Goal: Task Accomplishment & Management: Use online tool/utility

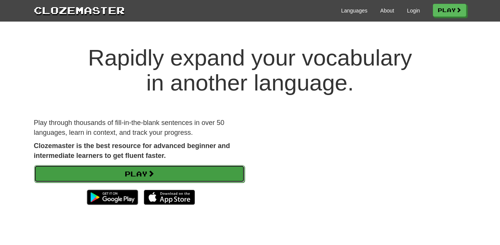
click at [173, 180] on link "Play" at bounding box center [139, 173] width 211 height 17
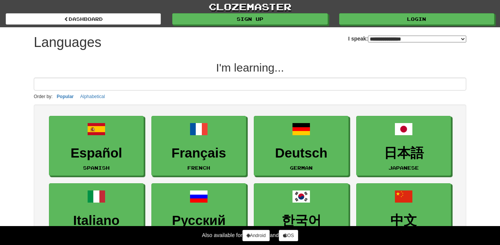
select select "*******"
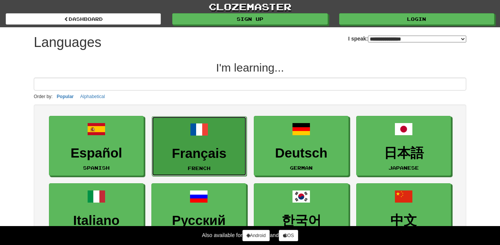
click at [175, 142] on link "Français French" at bounding box center [199, 146] width 95 height 60
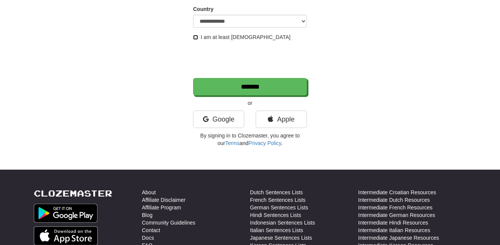
scroll to position [160, 0]
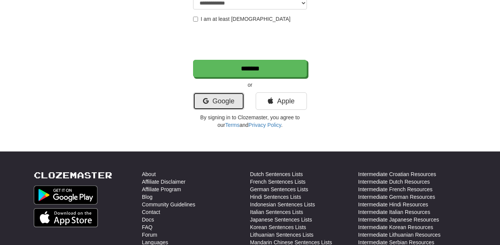
click at [226, 104] on link "Google" at bounding box center [218, 101] width 51 height 17
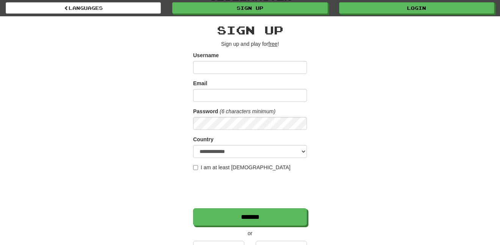
scroll to position [9, 0]
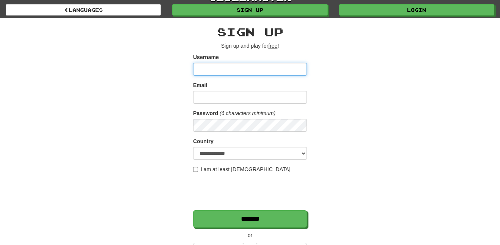
click at [211, 70] on input "Username" at bounding box center [250, 69] width 114 height 13
type input "*********"
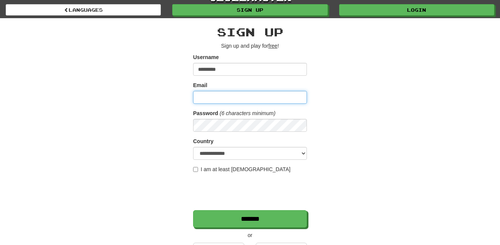
click at [247, 104] on input "Email" at bounding box center [250, 97] width 114 height 13
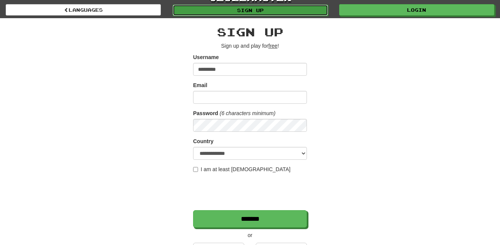
click at [267, 14] on link "Sign up" at bounding box center [250, 10] width 155 height 11
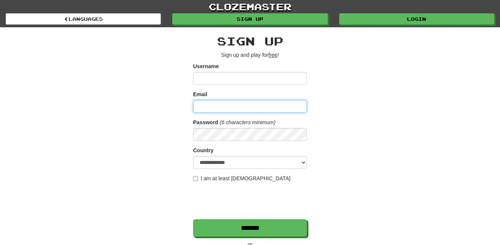
click at [254, 112] on input "Email" at bounding box center [250, 106] width 114 height 13
type input "**********"
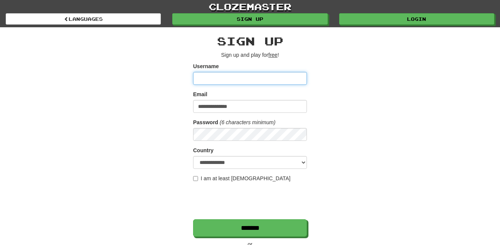
click at [236, 81] on input "Username" at bounding box center [250, 78] width 114 height 13
type input "**********"
click at [191, 177] on div "**********" at bounding box center [250, 159] width 444 height 265
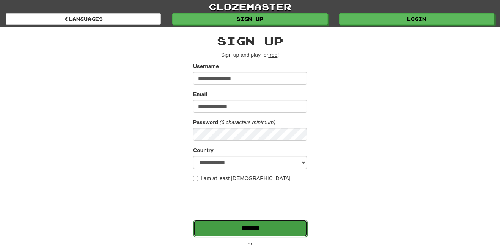
click at [223, 229] on input "*******" at bounding box center [250, 228] width 114 height 17
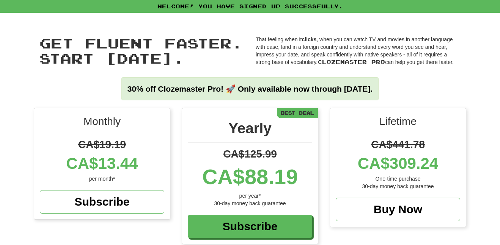
click at [257, 4] on div "Welcome! You have signed up successfully." at bounding box center [250, 6] width 500 height 13
click at [260, 12] on div "Welcome! You have signed up successfully." at bounding box center [250, 6] width 500 height 13
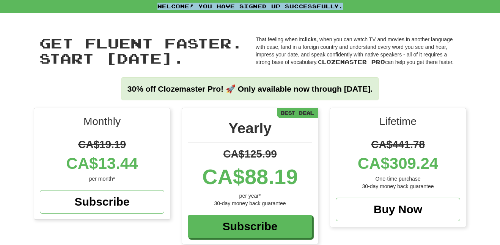
click at [260, 12] on div "Welcome! You have signed up successfully." at bounding box center [250, 6] width 500 height 13
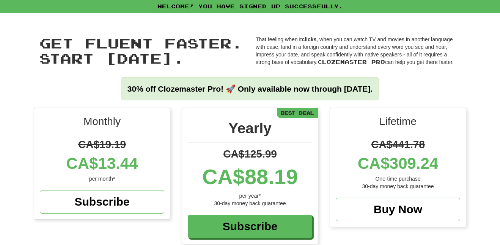
click at [281, 30] on div "Get fluent faster. Start [DATE]. Get fluent faster. Start [DATE]. That feeling …" at bounding box center [250, 60] width 444 height 95
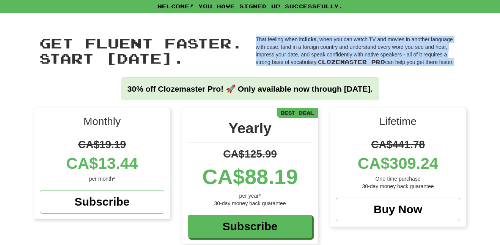
click at [281, 30] on div "Get fluent faster. Start today. Get fluent faster. Start today. That feeling wh…" at bounding box center [250, 60] width 444 height 95
click at [283, 23] on div "Get fluent faster. Start today. Get fluent faster. Start today. That feeling wh…" at bounding box center [250, 60] width 444 height 95
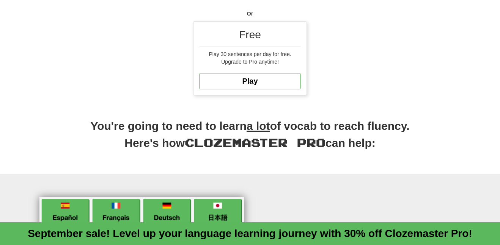
scroll to position [262, 0]
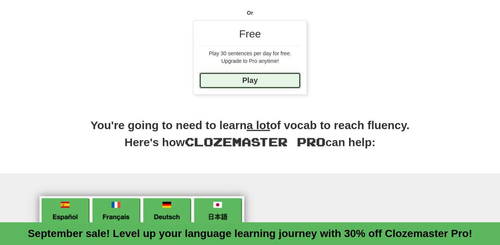
click at [264, 88] on link "Play" at bounding box center [250, 80] width 102 height 16
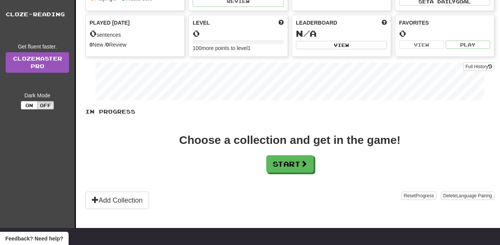
scroll to position [88, 0]
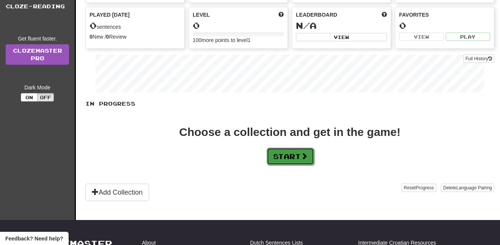
click at [294, 157] on button "Start" at bounding box center [290, 156] width 47 height 17
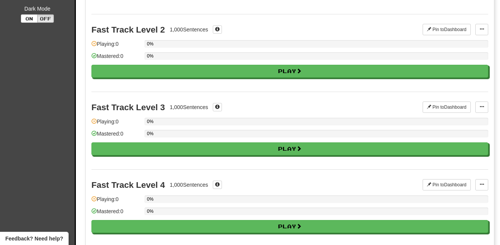
scroll to position [0, 0]
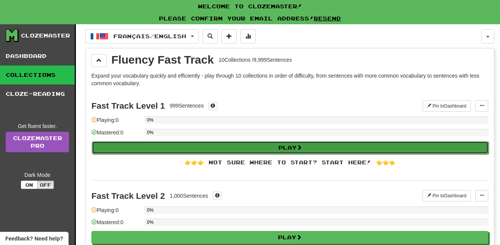
click at [255, 147] on button "Play" at bounding box center [290, 147] width 397 height 13
select select "**"
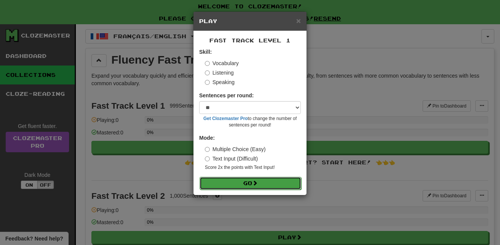
click at [246, 185] on button "Go" at bounding box center [251, 183] width 102 height 13
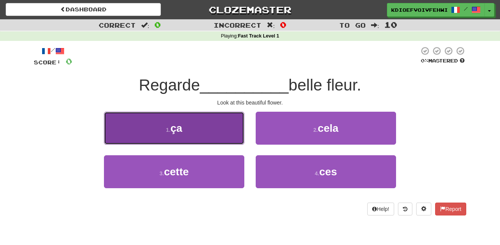
click at [215, 143] on button "1 . ça" at bounding box center [174, 128] width 140 height 33
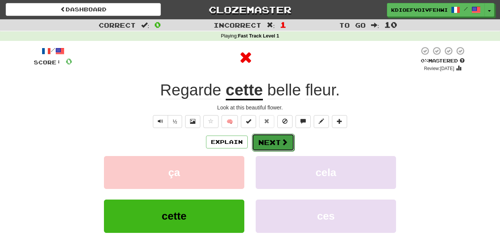
click at [271, 144] on button "Next" at bounding box center [273, 142] width 42 height 17
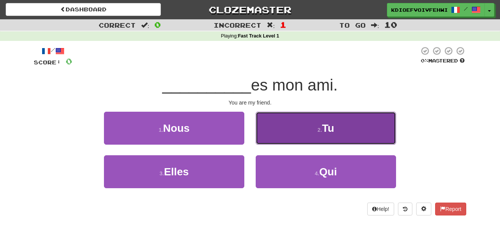
click at [275, 122] on button "2 . Tu" at bounding box center [326, 128] width 140 height 33
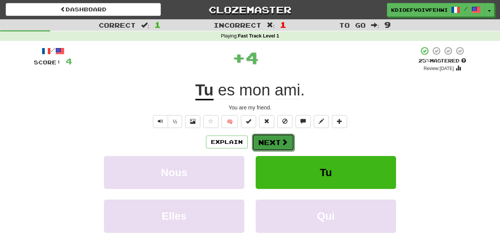
click at [281, 143] on span at bounding box center [284, 142] width 7 height 7
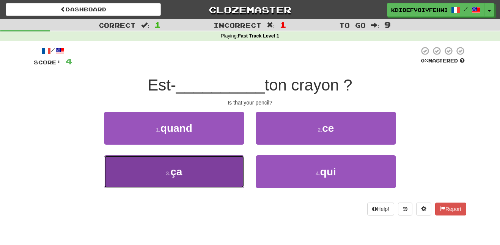
click at [205, 176] on button "3 . ça" at bounding box center [174, 172] width 140 height 33
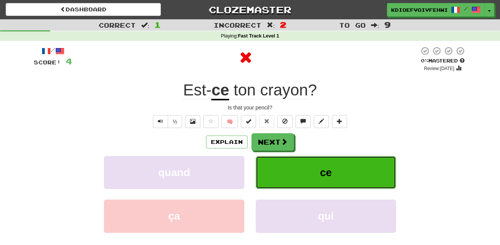
click at [322, 176] on span "ce" at bounding box center [326, 173] width 12 height 12
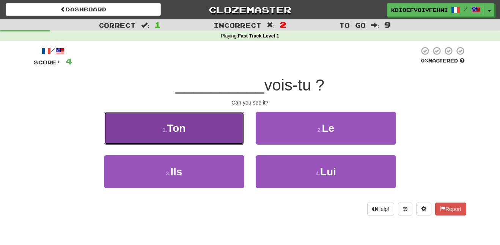
click at [236, 139] on button "1 . Ton" at bounding box center [174, 128] width 140 height 33
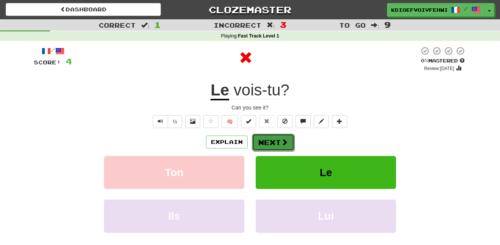
click at [283, 141] on span at bounding box center [284, 142] width 7 height 7
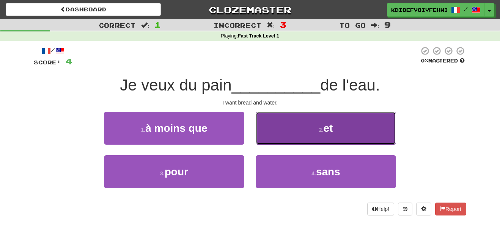
click at [287, 121] on button "2 . et" at bounding box center [326, 128] width 140 height 33
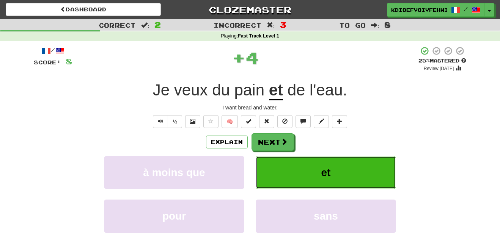
click at [295, 182] on button "et" at bounding box center [326, 172] width 140 height 33
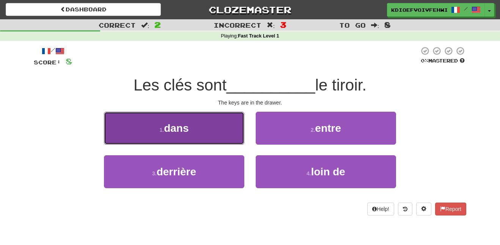
click at [219, 132] on button "1 . dans" at bounding box center [174, 128] width 140 height 33
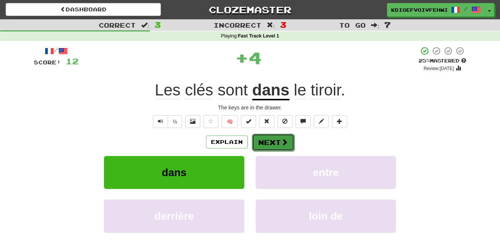
click at [266, 136] on button "Next" at bounding box center [273, 142] width 42 height 17
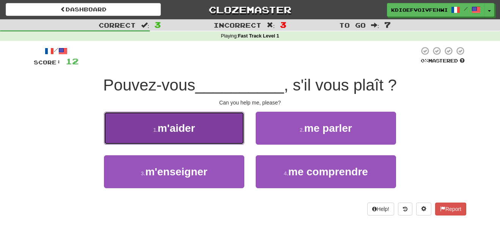
click at [229, 128] on button "1 . m'aider" at bounding box center [174, 128] width 140 height 33
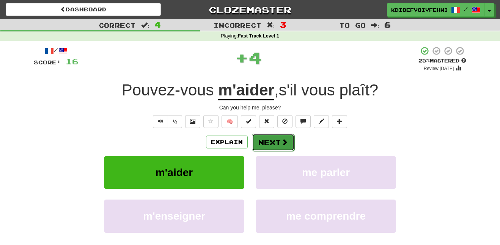
click at [278, 143] on button "Next" at bounding box center [273, 142] width 42 height 17
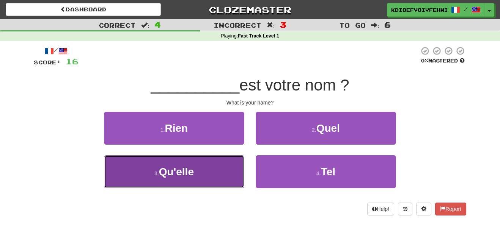
click at [227, 176] on button "3 . Qu'elle" at bounding box center [174, 172] width 140 height 33
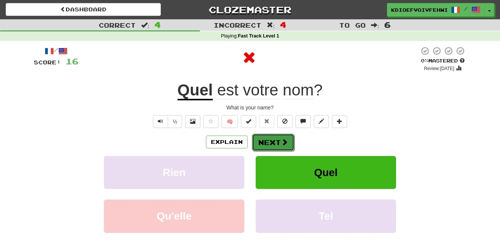
click at [288, 145] on button "Next" at bounding box center [273, 142] width 42 height 17
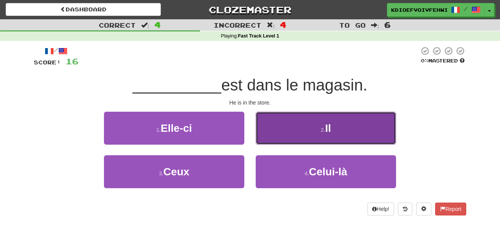
click at [293, 136] on button "2 . Il" at bounding box center [326, 128] width 140 height 33
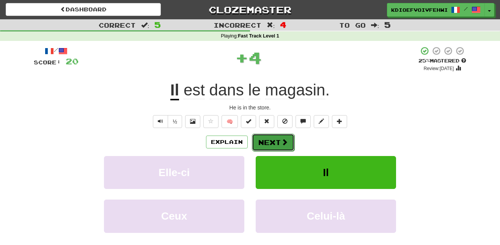
click at [273, 137] on button "Next" at bounding box center [273, 142] width 42 height 17
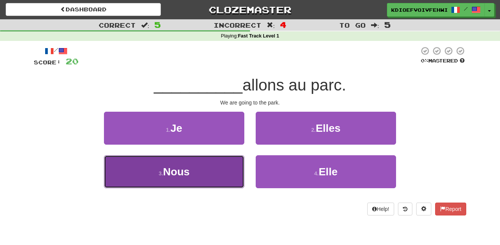
click at [235, 167] on button "3 . Nous" at bounding box center [174, 172] width 140 height 33
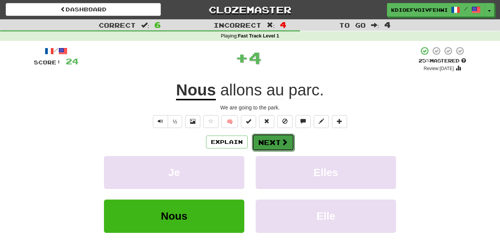
click at [283, 143] on span at bounding box center [284, 142] width 7 height 7
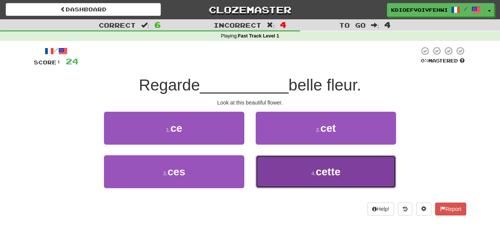
click at [277, 173] on button "4 . cette" at bounding box center [326, 172] width 140 height 33
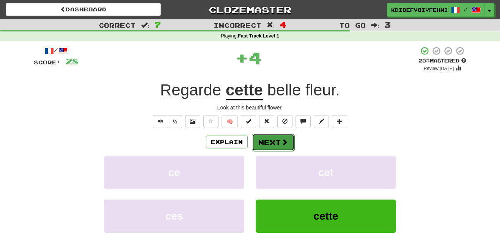
click at [270, 137] on button "Next" at bounding box center [273, 142] width 42 height 17
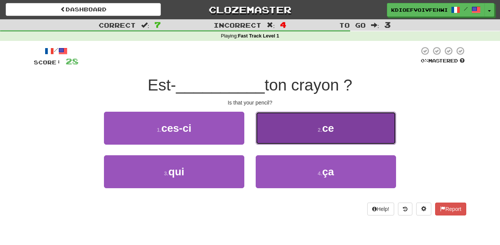
click at [294, 134] on button "2 . ce" at bounding box center [326, 128] width 140 height 33
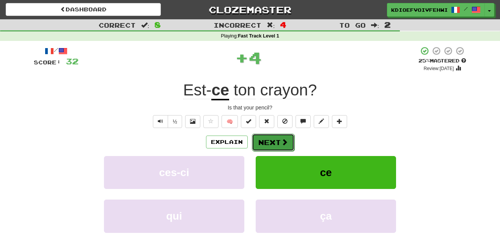
click at [278, 139] on button "Next" at bounding box center [273, 142] width 42 height 17
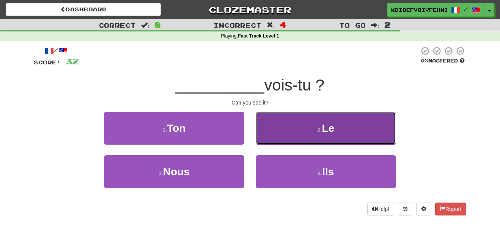
click at [277, 140] on button "2 . Le" at bounding box center [326, 128] width 140 height 33
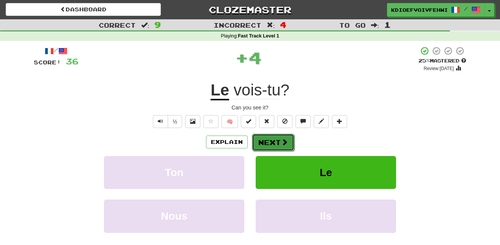
click at [280, 145] on button "Next" at bounding box center [273, 142] width 42 height 17
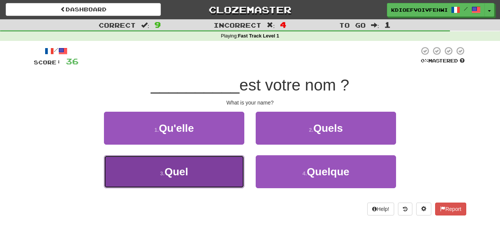
click at [219, 179] on button "3 . Quel" at bounding box center [174, 172] width 140 height 33
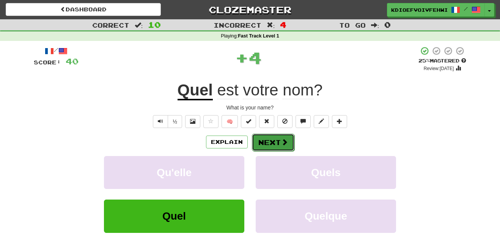
click at [270, 148] on button "Next" at bounding box center [273, 142] width 42 height 17
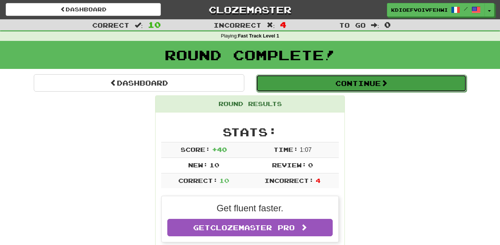
click at [316, 86] on button "Continue" at bounding box center [361, 83] width 211 height 17
